Goal: Information Seeking & Learning: Learn about a topic

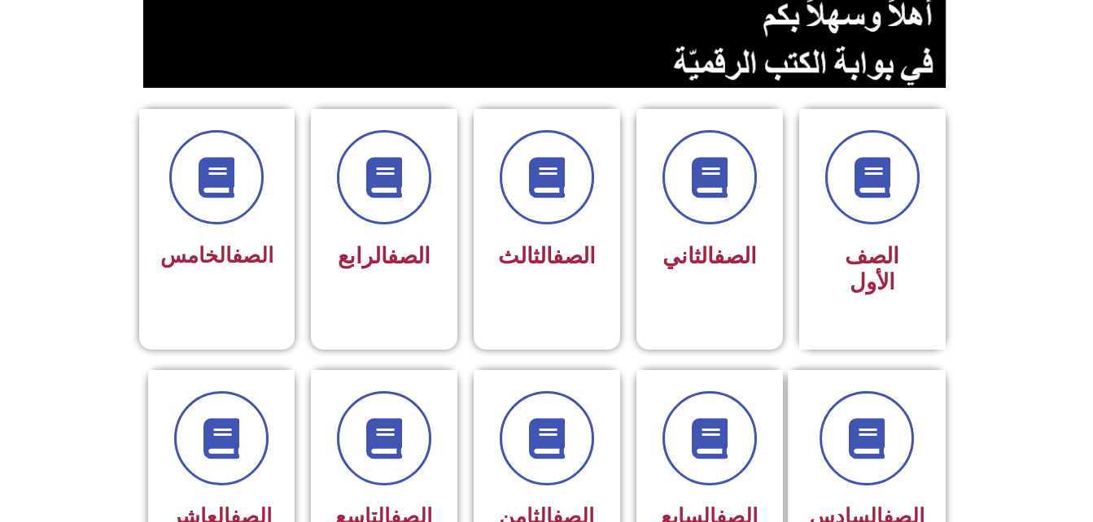
scroll to position [366, 0]
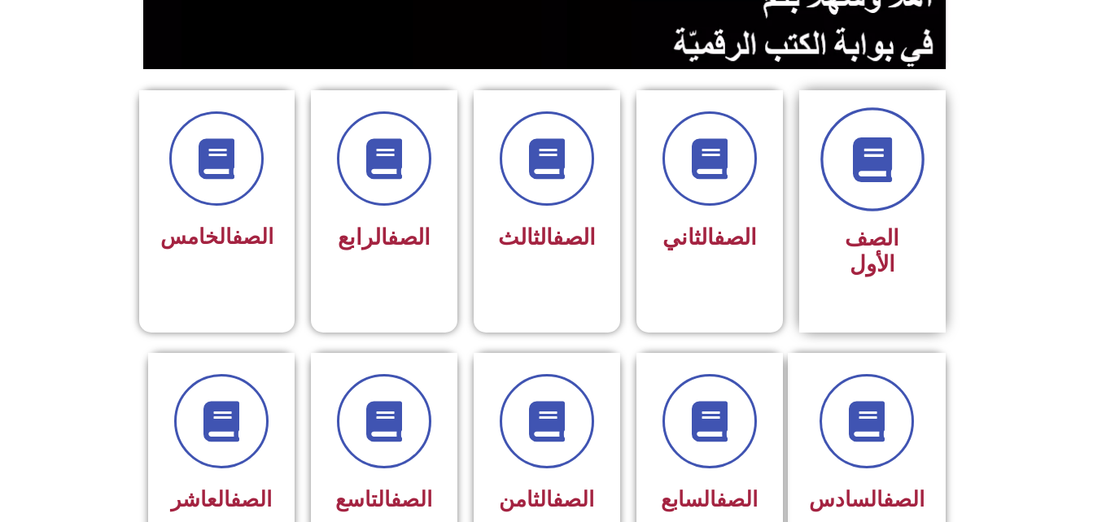
click at [891, 154] on icon at bounding box center [872, 160] width 45 height 45
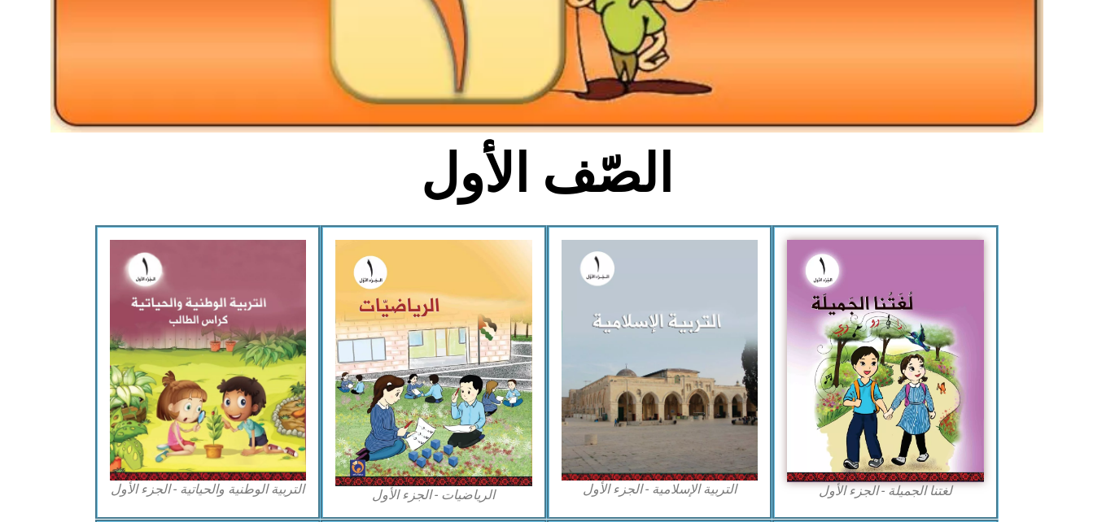
scroll to position [334, 0]
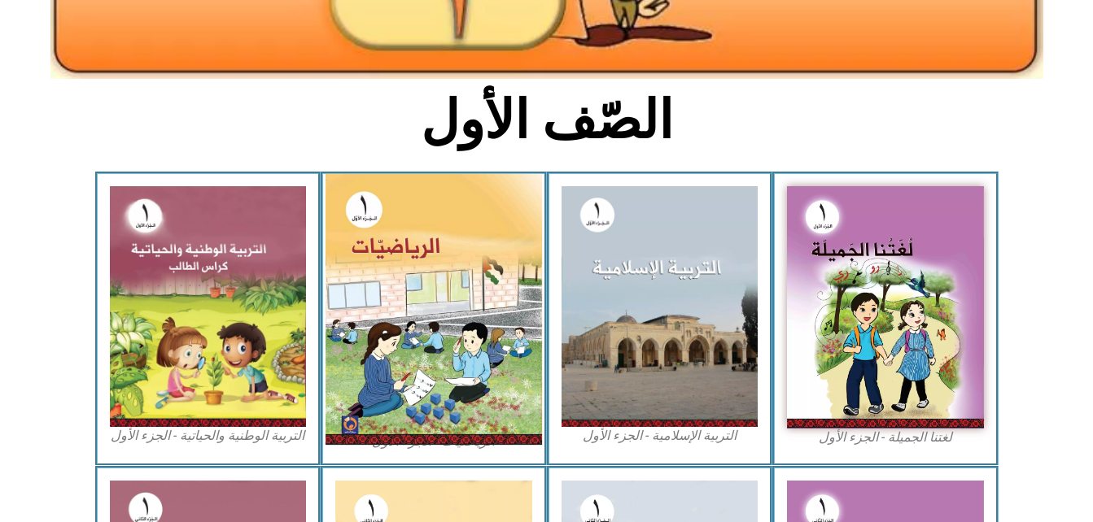
click at [448, 253] on img at bounding box center [433, 309] width 216 height 271
